Goal: Answer question/provide support: Share knowledge or assist other users

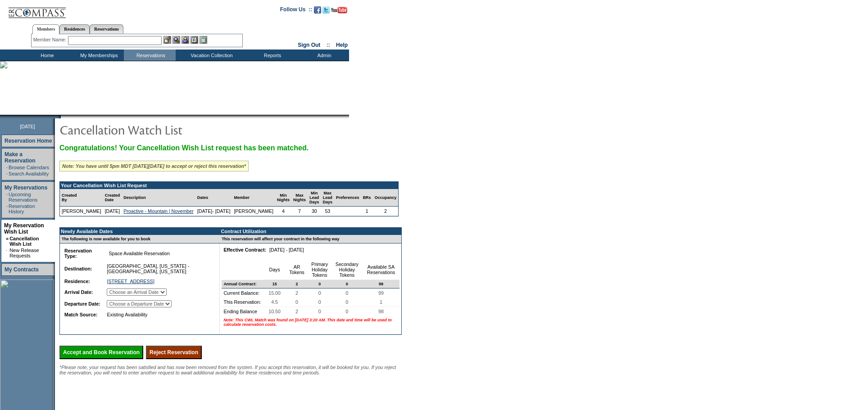
drag, startPoint x: 186, startPoint y: 390, endPoint x: 477, endPoint y: 57, distance: 441.9
click at [187, 360] on input "Reject Reservation" at bounding box center [174, 353] width 56 height 14
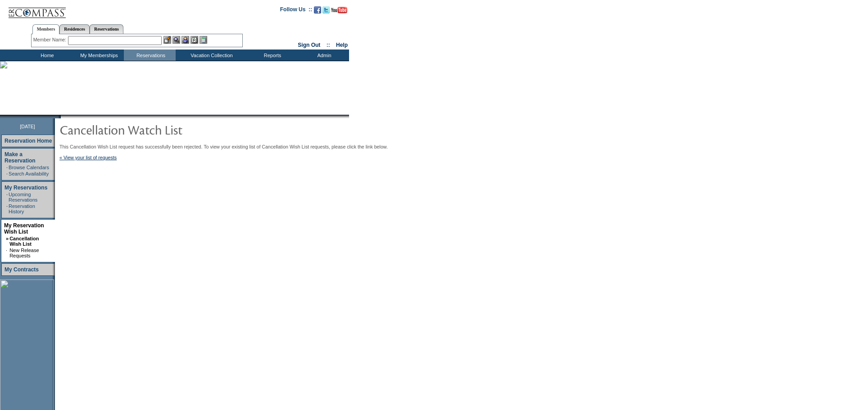
click at [120, 40] on input "text" at bounding box center [115, 40] width 94 height 9
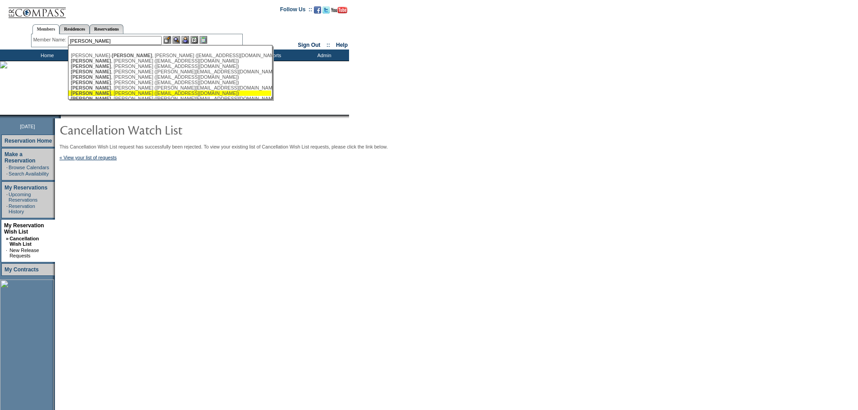
drag, startPoint x: 121, startPoint y: 95, endPoint x: 128, endPoint y: 91, distance: 8.7
click at [121, 95] on div "Johnson , Carrie (cjohnson71@charter.net)" at bounding box center [170, 93] width 198 height 5
type input "Johnson, Carrie (cjohnson71@charter.net)"
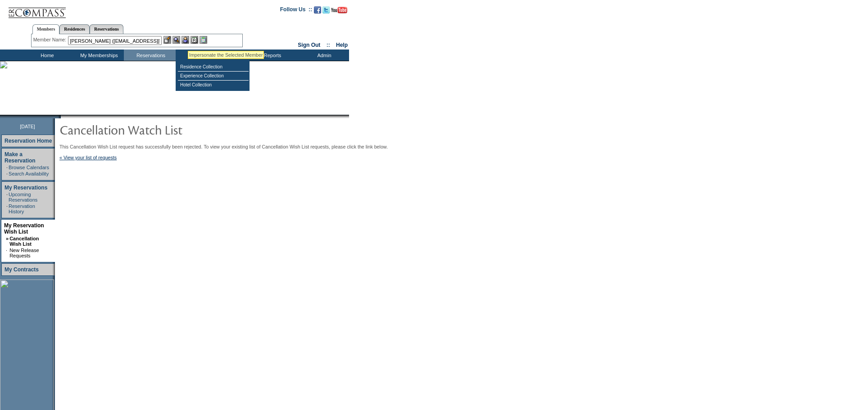
click at [188, 40] on img at bounding box center [186, 40] width 8 height 8
click at [178, 38] on img at bounding box center [177, 40] width 8 height 8
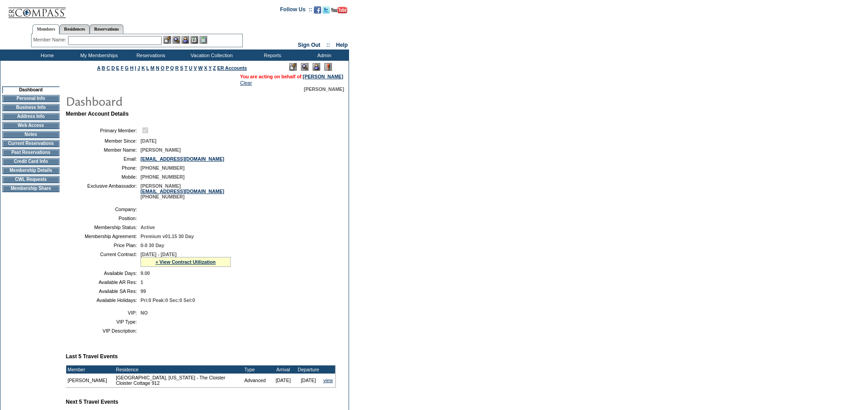
click at [11, 145] on td "Current Reservations" at bounding box center [30, 143] width 57 height 7
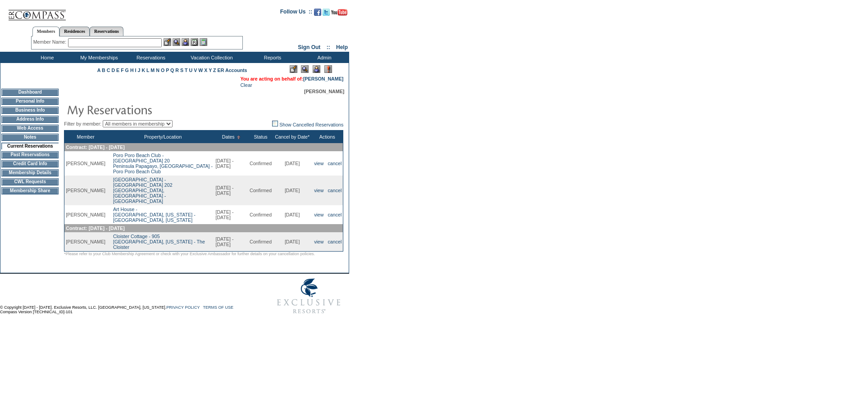
click at [128, 44] on input "text" at bounding box center [115, 42] width 94 height 9
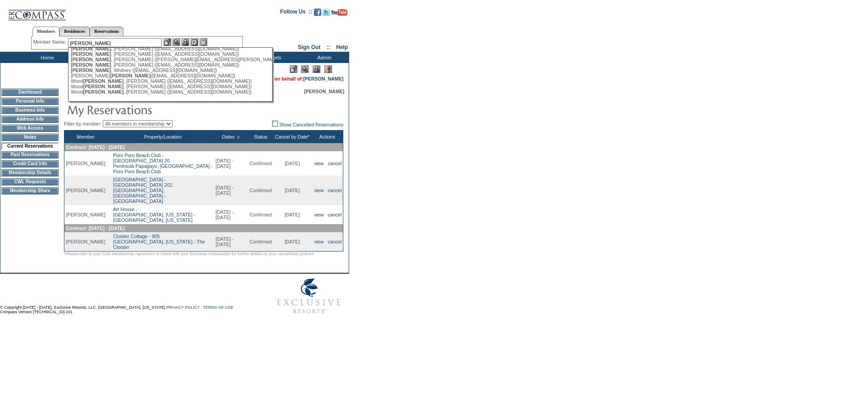
scroll to position [451, 0]
click at [123, 57] on div "Ward , Tracie (tward@sseteam.com)" at bounding box center [170, 53] width 198 height 5
type input "Ward, Tracie (tward@sseteam.com)"
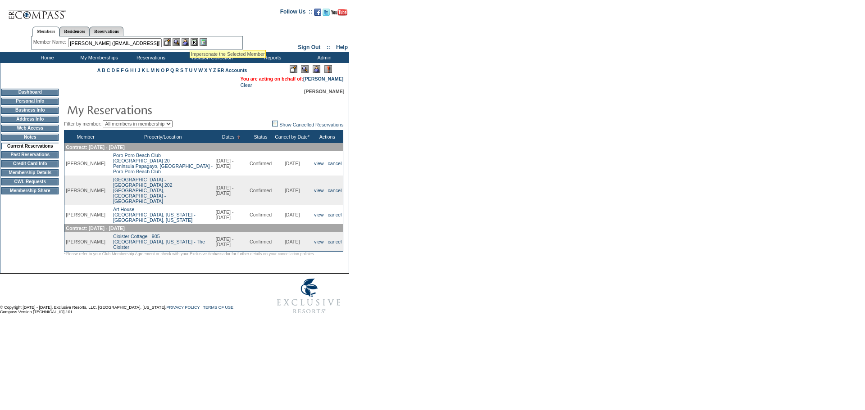
click at [189, 41] on img at bounding box center [186, 42] width 8 height 8
click at [180, 41] on img at bounding box center [177, 42] width 8 height 8
